Goal: Find specific page/section: Find specific page/section

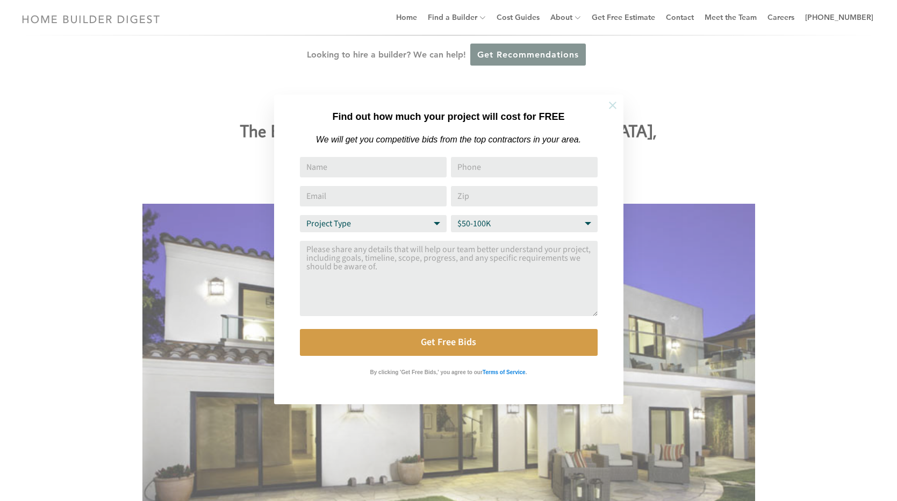
click at [612, 102] on icon at bounding box center [613, 105] width 12 height 12
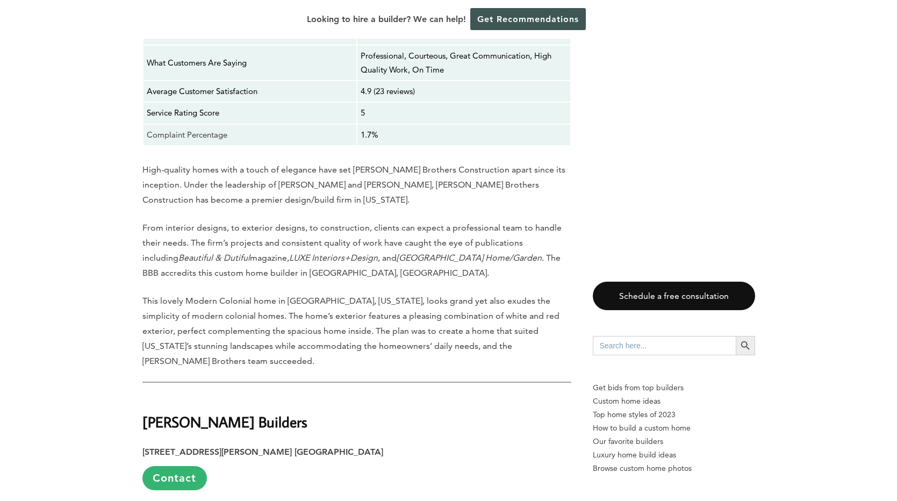
scroll to position [2720, 0]
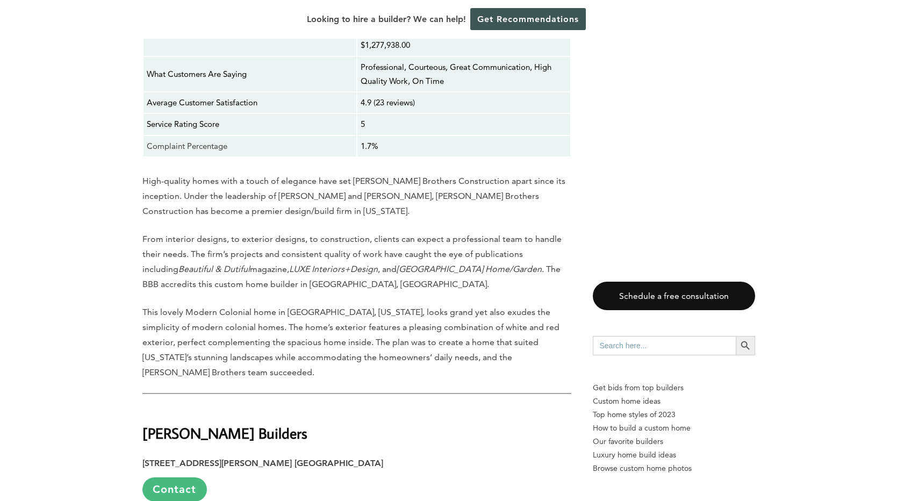
click at [185, 477] on link "Contact" at bounding box center [174, 489] width 65 height 24
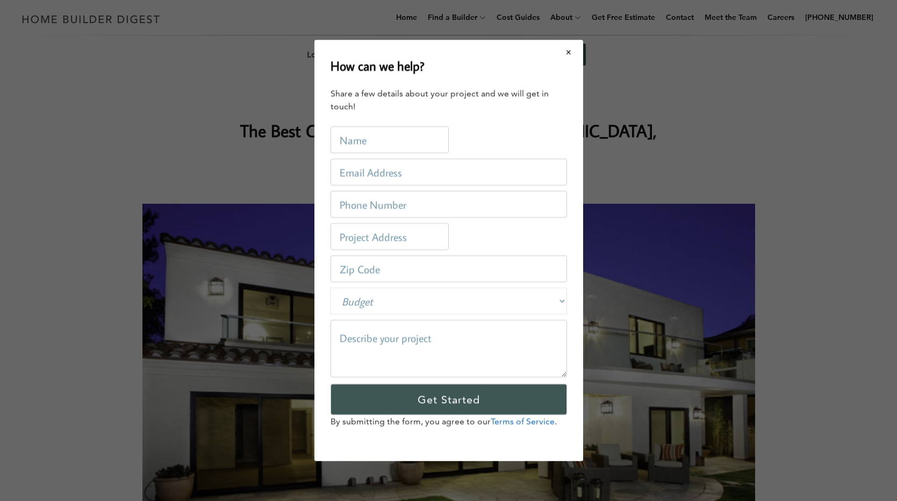
click at [569, 53] on button "Close modal" at bounding box center [569, 52] width 28 height 23
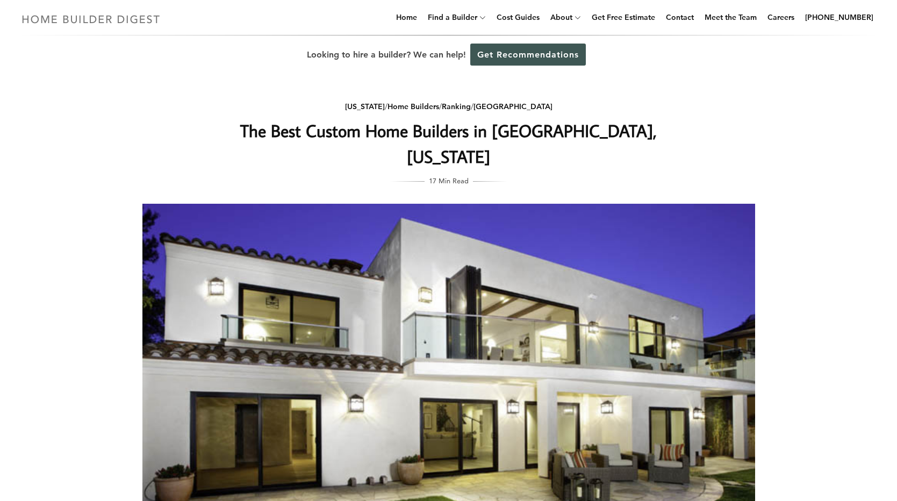
click at [125, 18] on img at bounding box center [91, 19] width 148 height 21
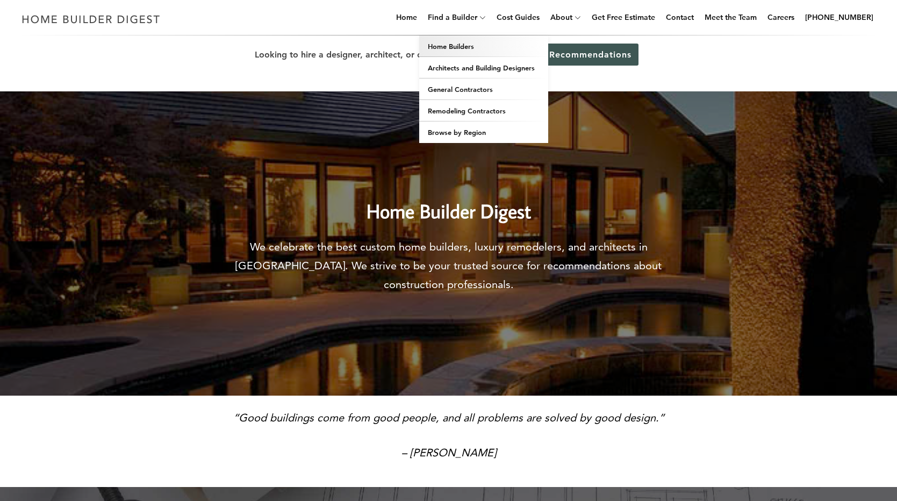
click at [461, 45] on link "Home Builders" at bounding box center [483, 46] width 129 height 22
